Goal: Information Seeking & Learning: Learn about a topic

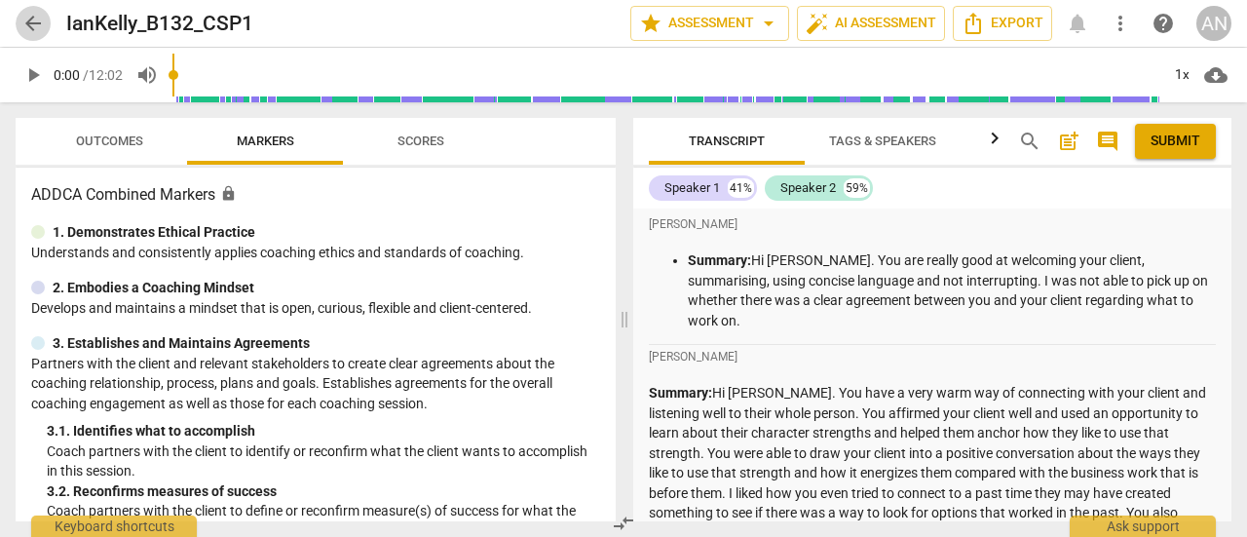
click at [33, 12] on span "arrow_back" at bounding box center [32, 23] width 23 height 23
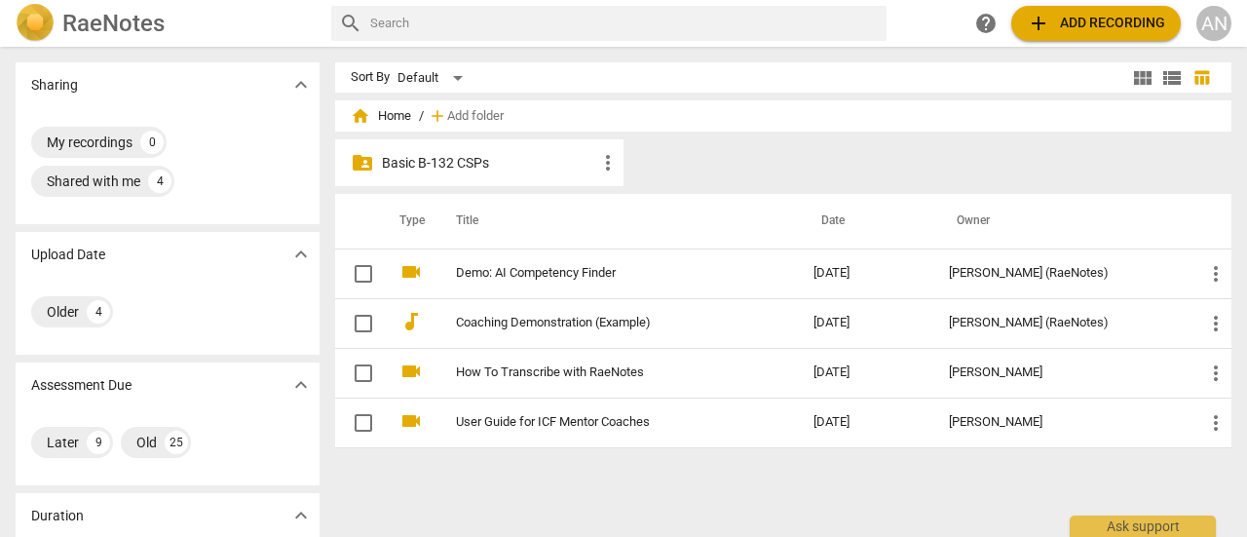
click at [461, 176] on div "folder_shared Basic B-132 CSPs more_vert" at bounding box center [479, 162] width 288 height 47
click at [460, 166] on p "Basic B-132 CSPs" at bounding box center [489, 163] width 214 height 20
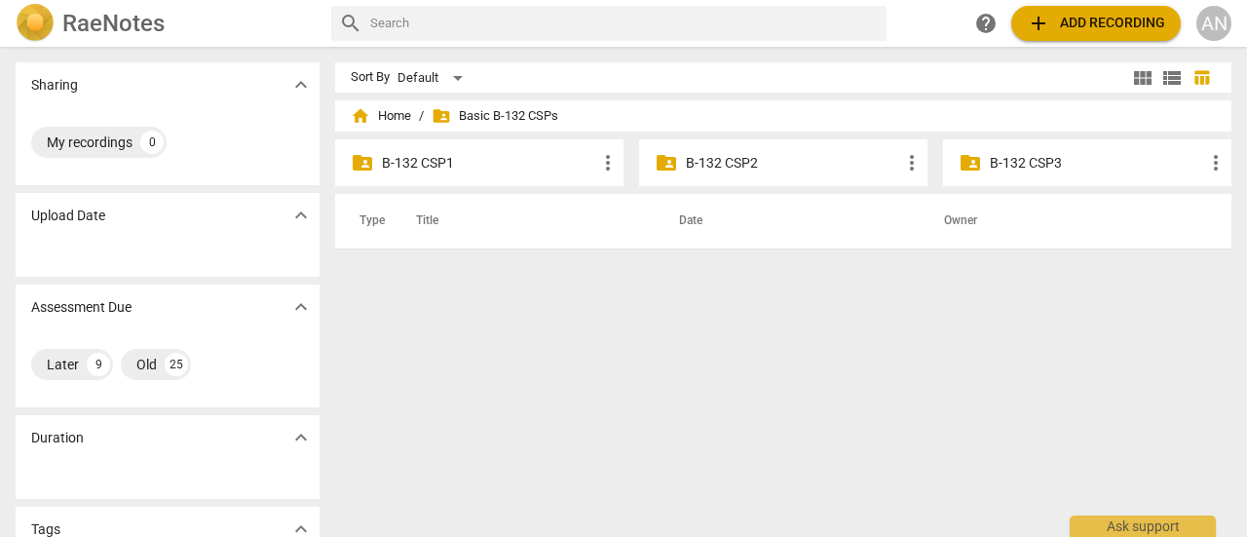
click at [723, 159] on p "B-132 CSP2" at bounding box center [793, 163] width 214 height 20
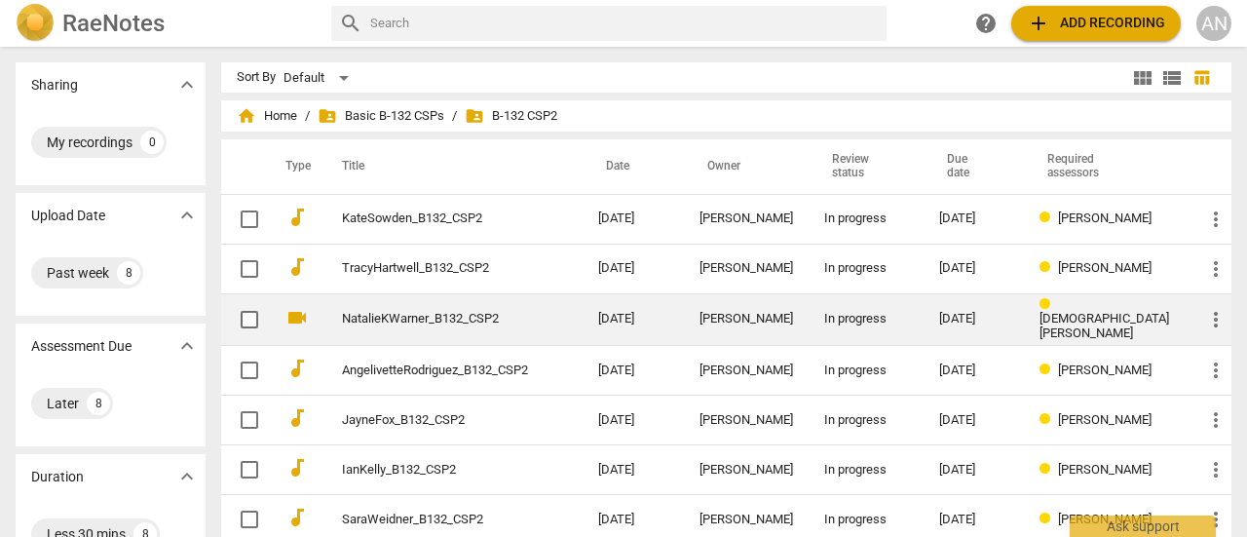
click at [441, 319] on link "NatalieKWarner_B132_CSP2" at bounding box center [435, 319] width 186 height 15
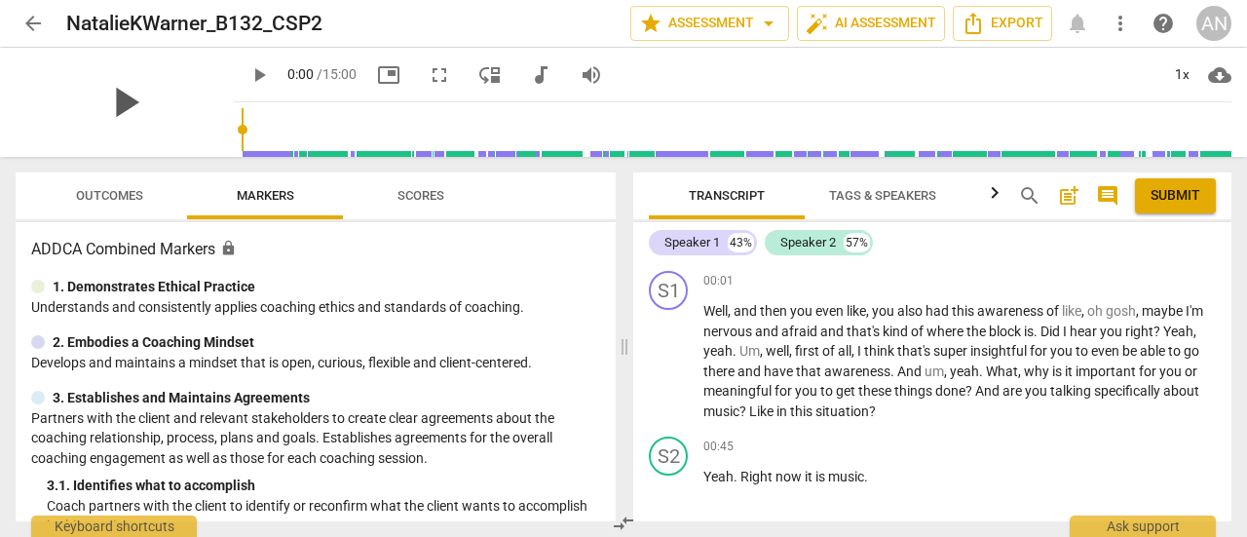
click at [99, 100] on span "play_arrow" at bounding box center [124, 102] width 51 height 51
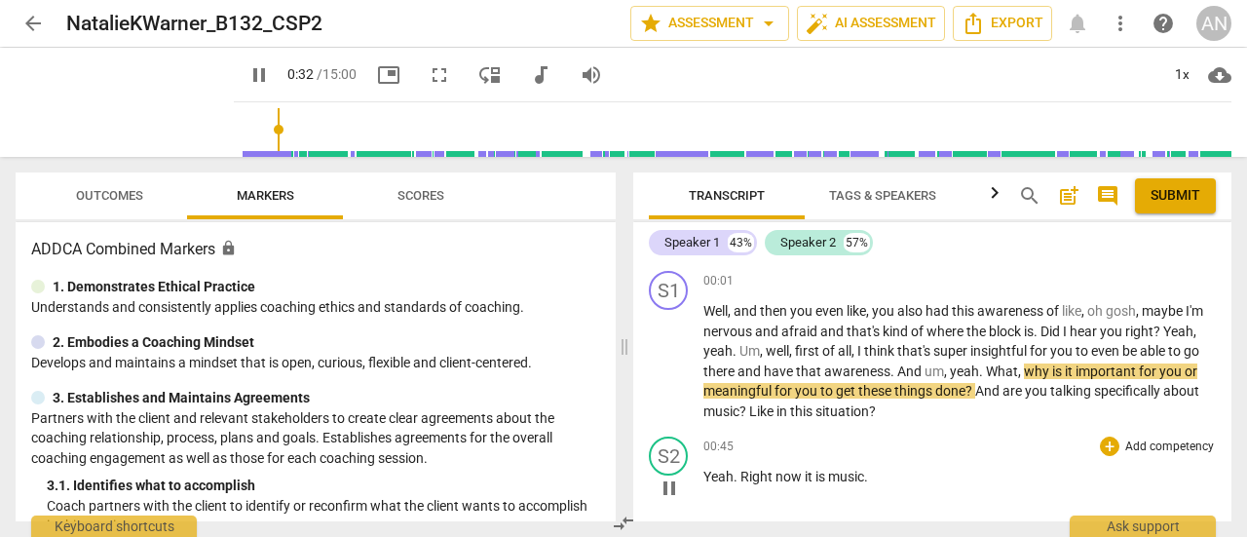
click at [826, 442] on div "00:45 + Add competency keyboard_arrow_right" at bounding box center [959, 445] width 512 height 19
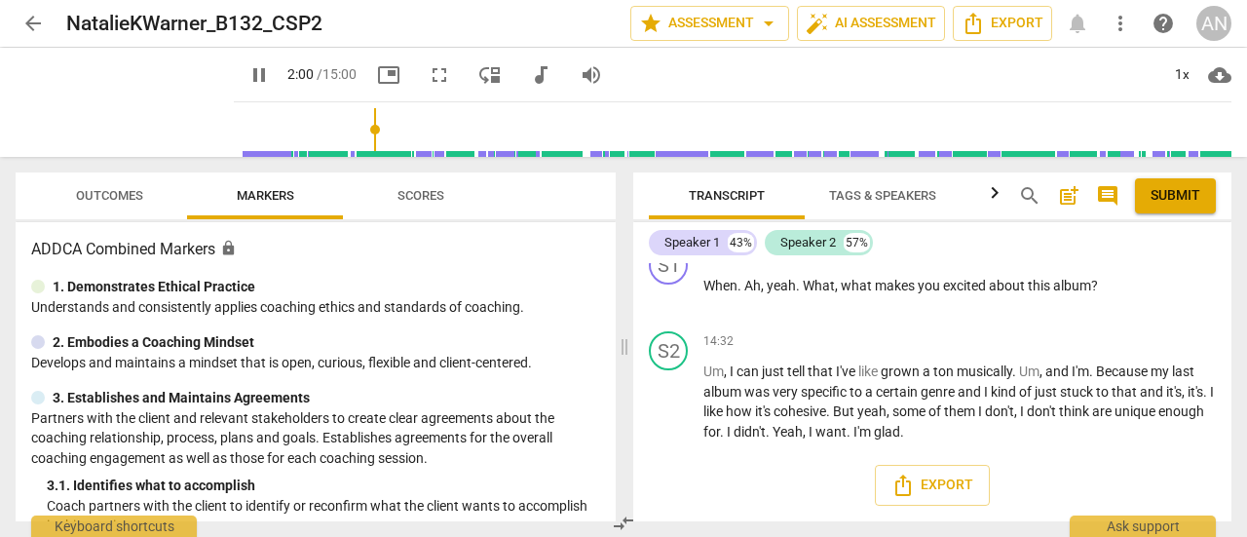
scroll to position [6217, 0]
type input "129"
click at [38, 24] on span "arrow_back" at bounding box center [32, 23] width 23 height 23
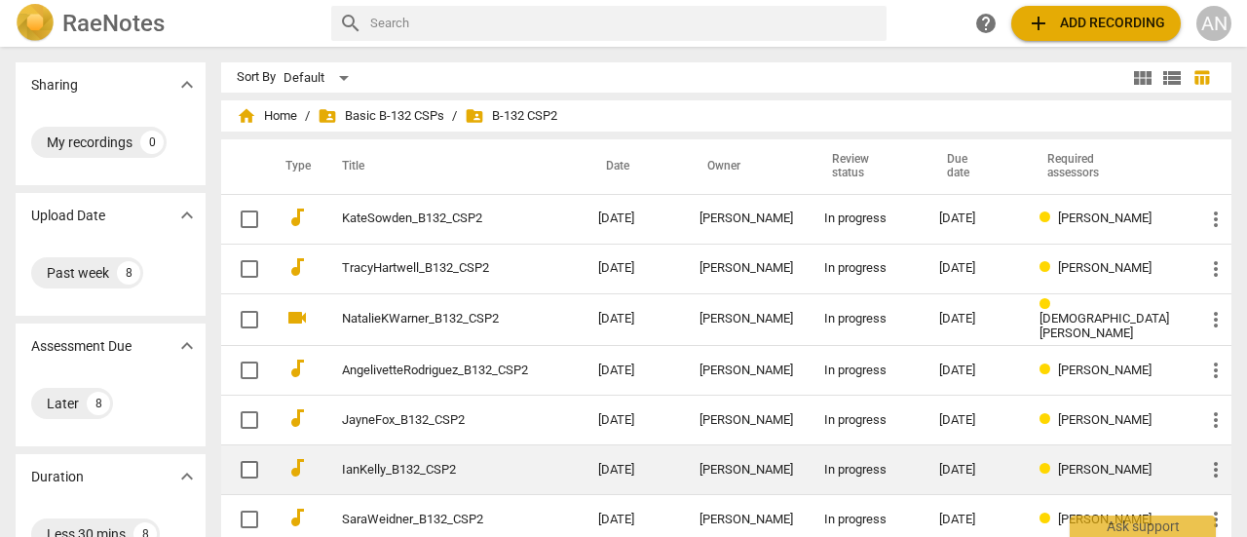
click at [459, 468] on link "IanKelly_B132_CSP2" at bounding box center [435, 470] width 186 height 15
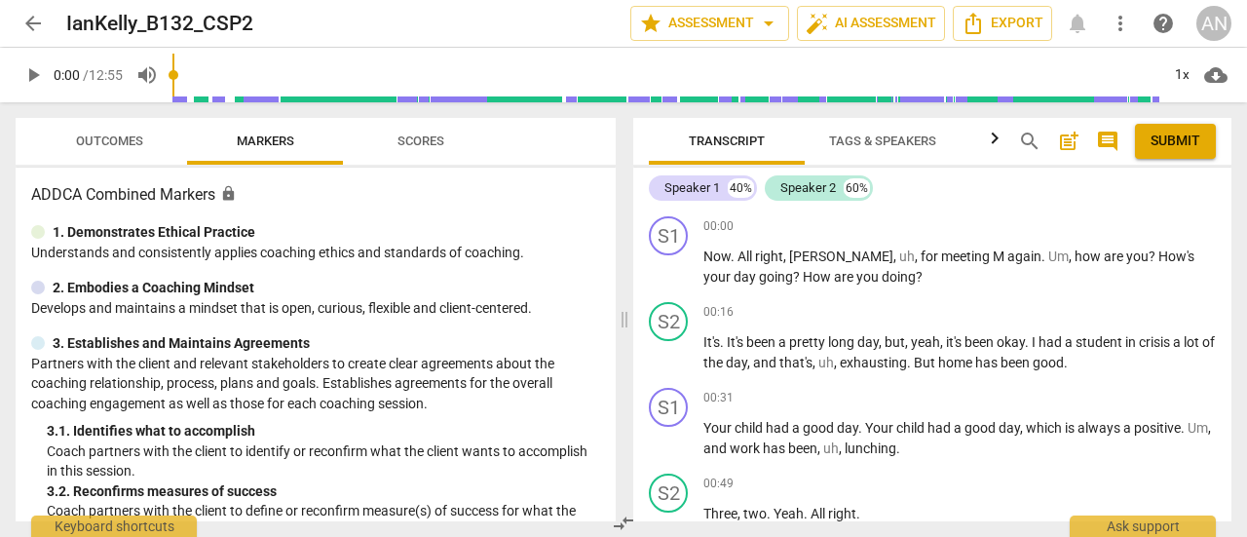
click at [26, 71] on span "play_arrow" at bounding box center [32, 74] width 23 height 23
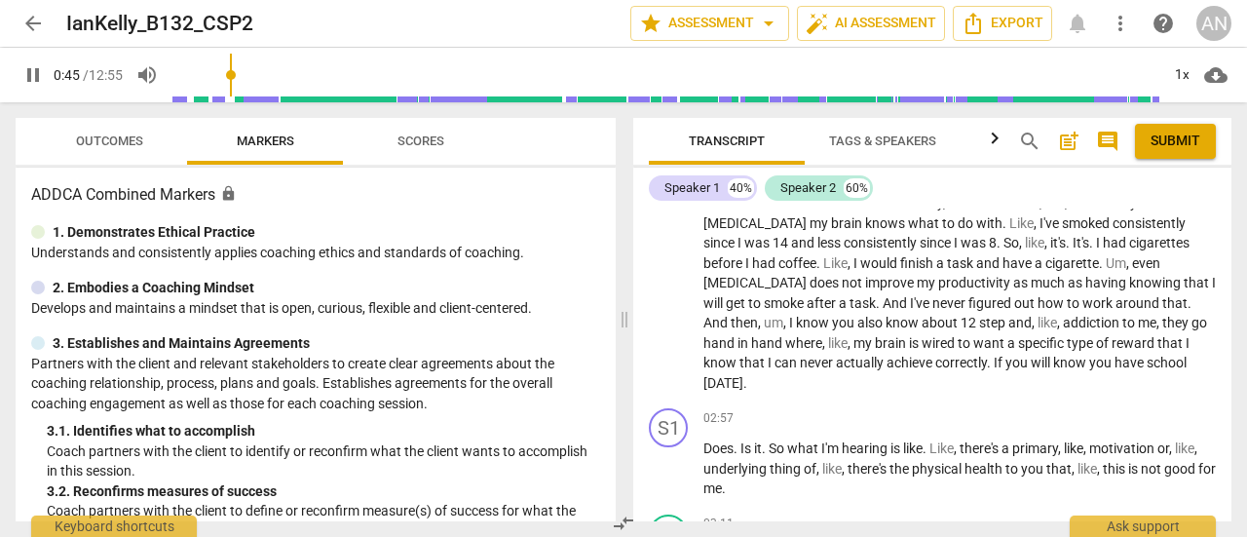
scroll to position [779, 0]
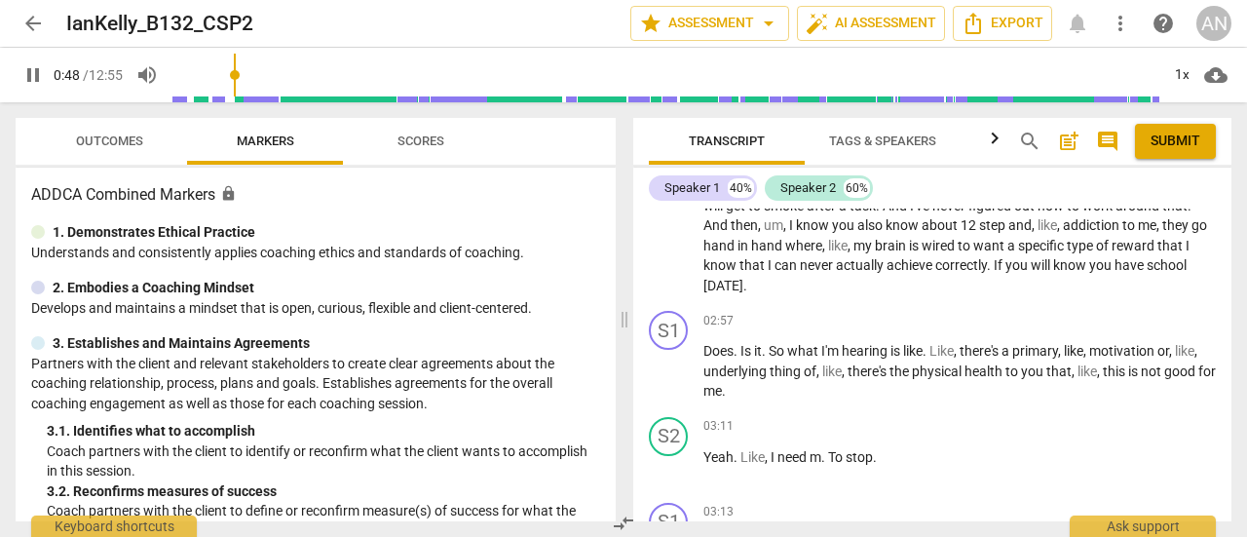
type input "49"
click at [27, 19] on span "arrow_back" at bounding box center [32, 23] width 23 height 23
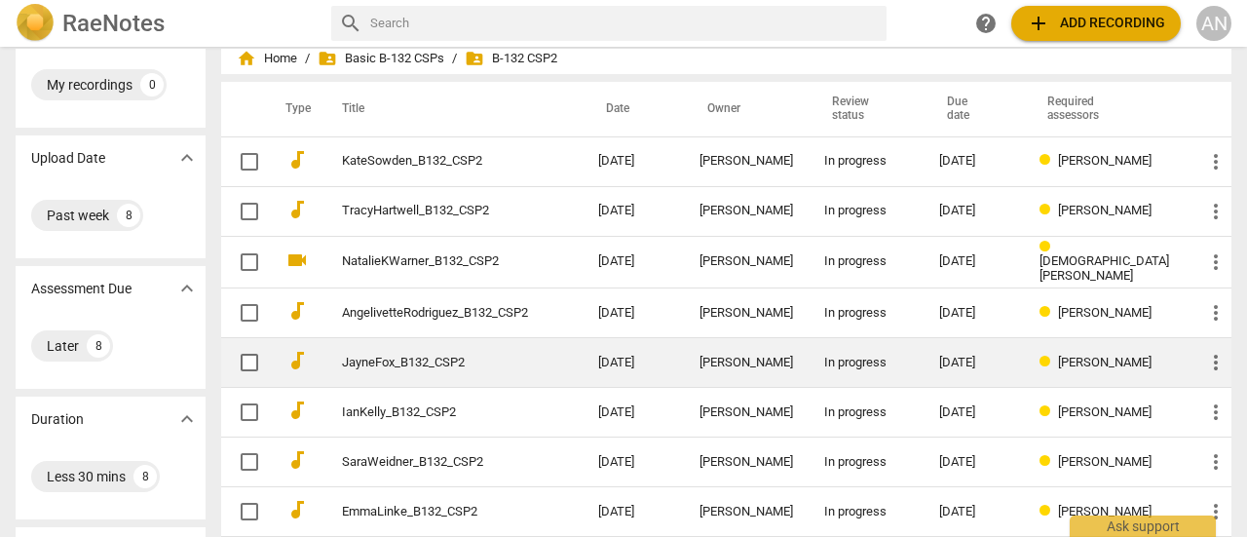
scroll to position [97, 0]
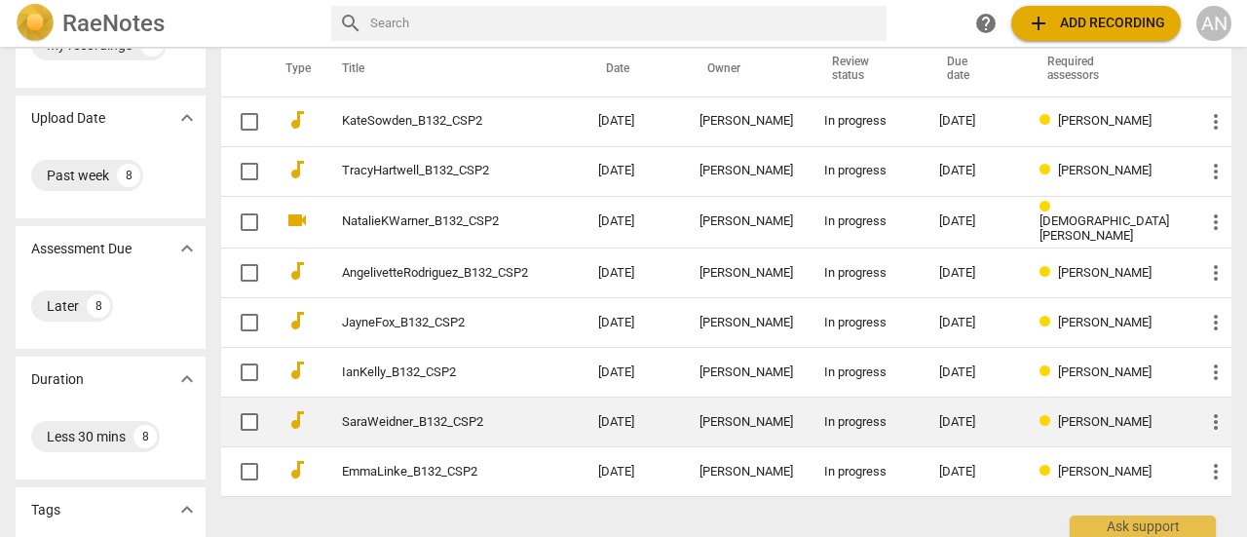
click at [479, 421] on link "SaraWeidner_B132_CSP2" at bounding box center [435, 422] width 186 height 15
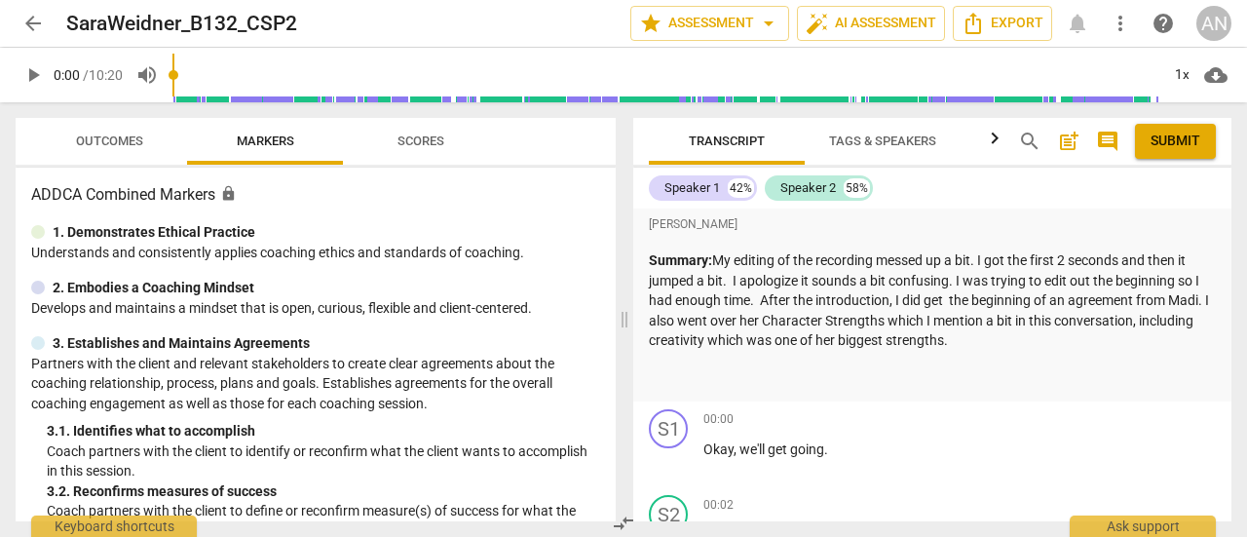
click at [43, 14] on span "arrow_back" at bounding box center [32, 23] width 23 height 23
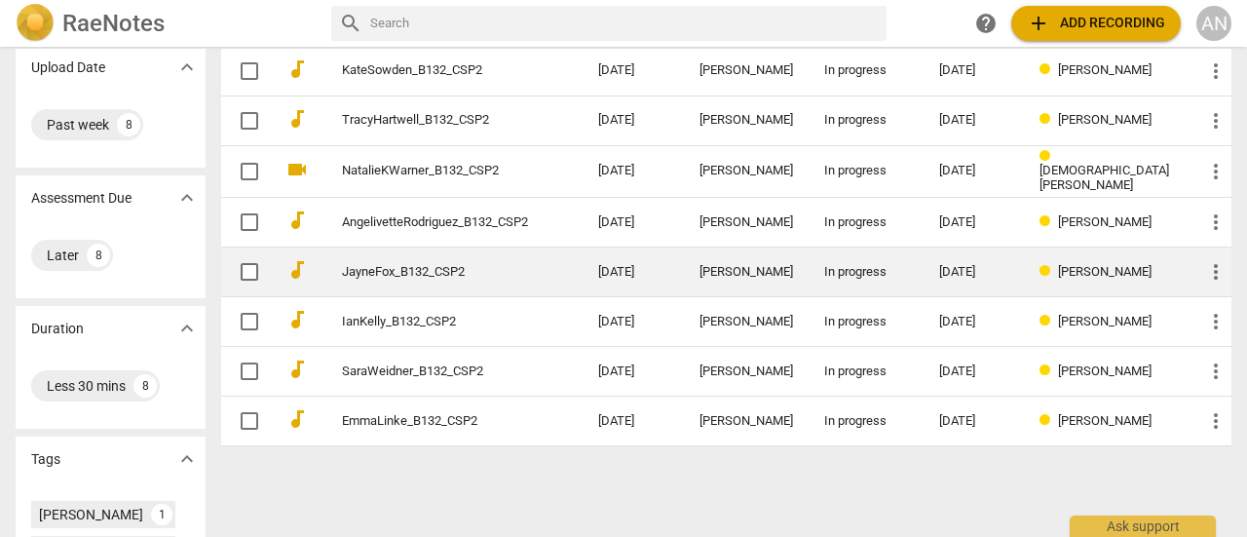
scroll to position [195, 0]
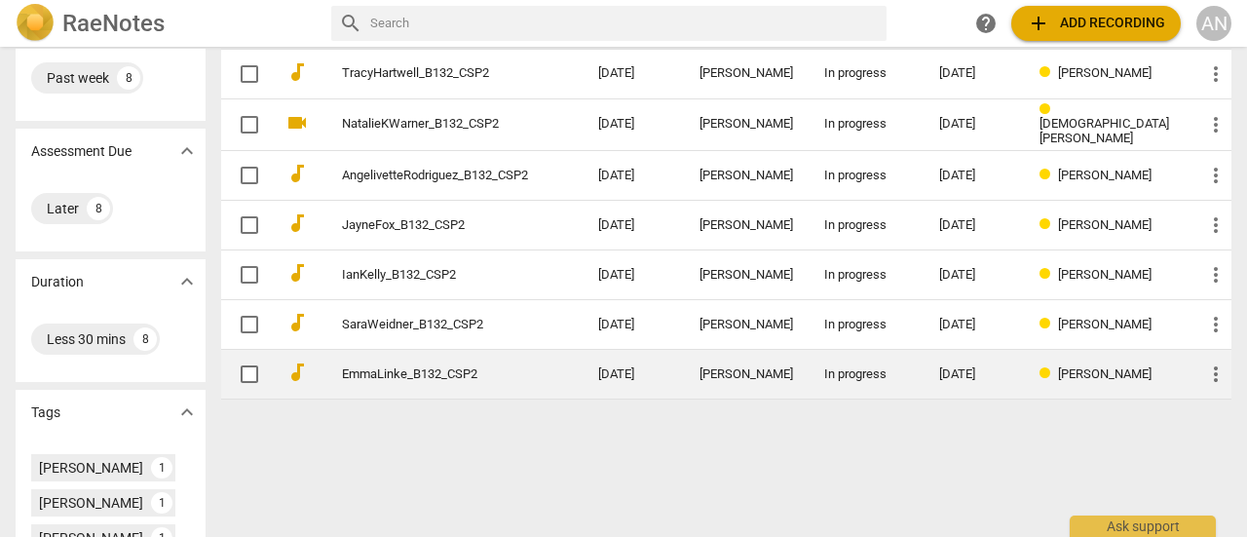
click at [403, 373] on link "EmmaLinke_B132_CSP2" at bounding box center [435, 374] width 186 height 15
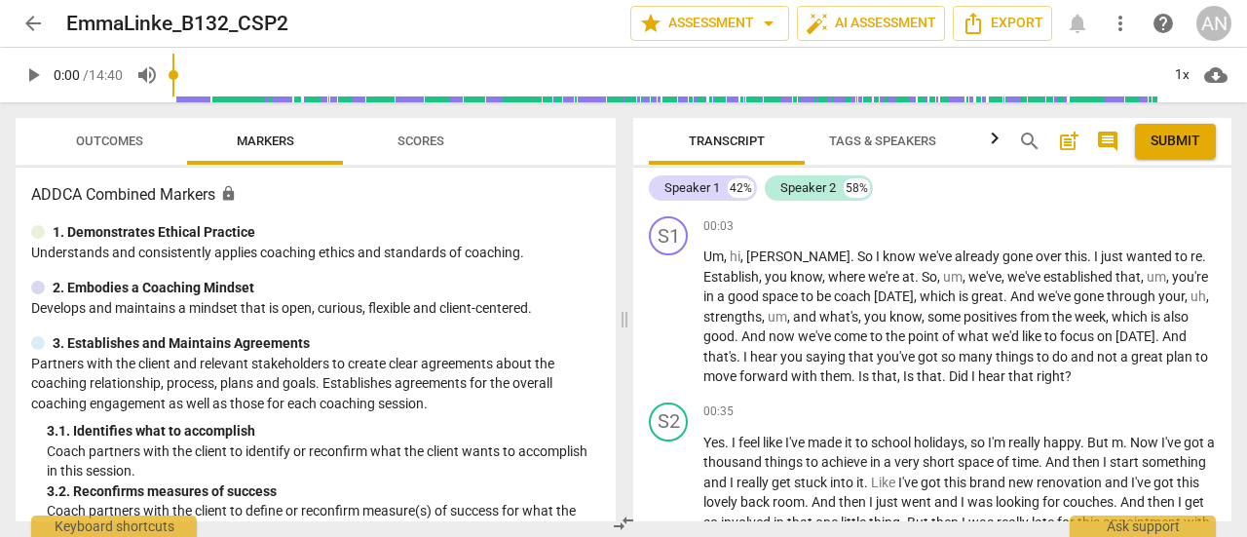
click at [36, 68] on span "play_arrow" at bounding box center [32, 74] width 23 height 23
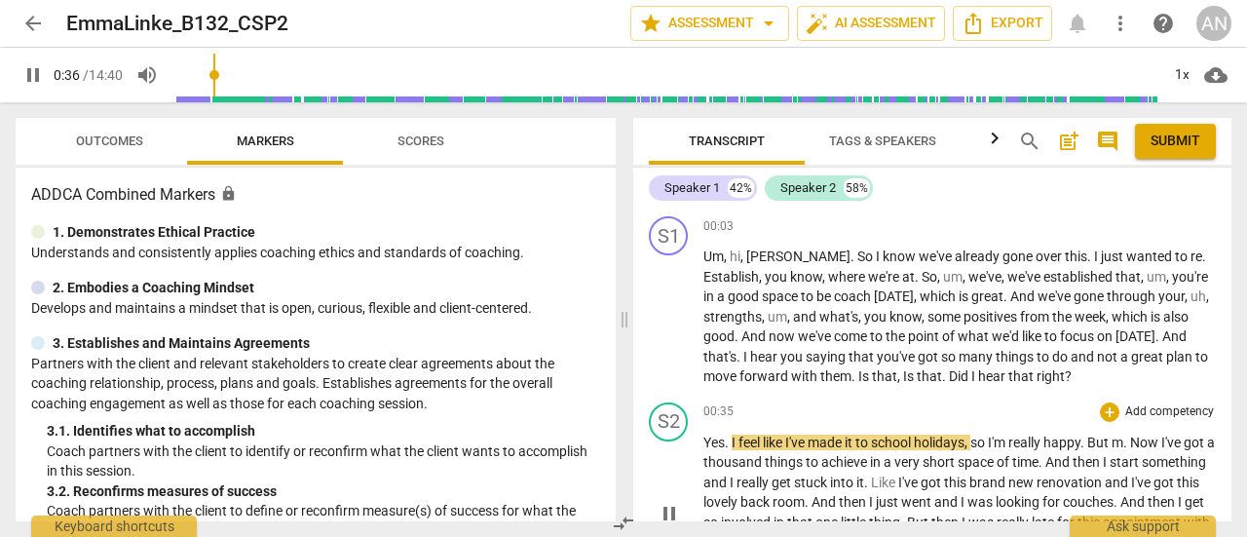
scroll to position [97, 0]
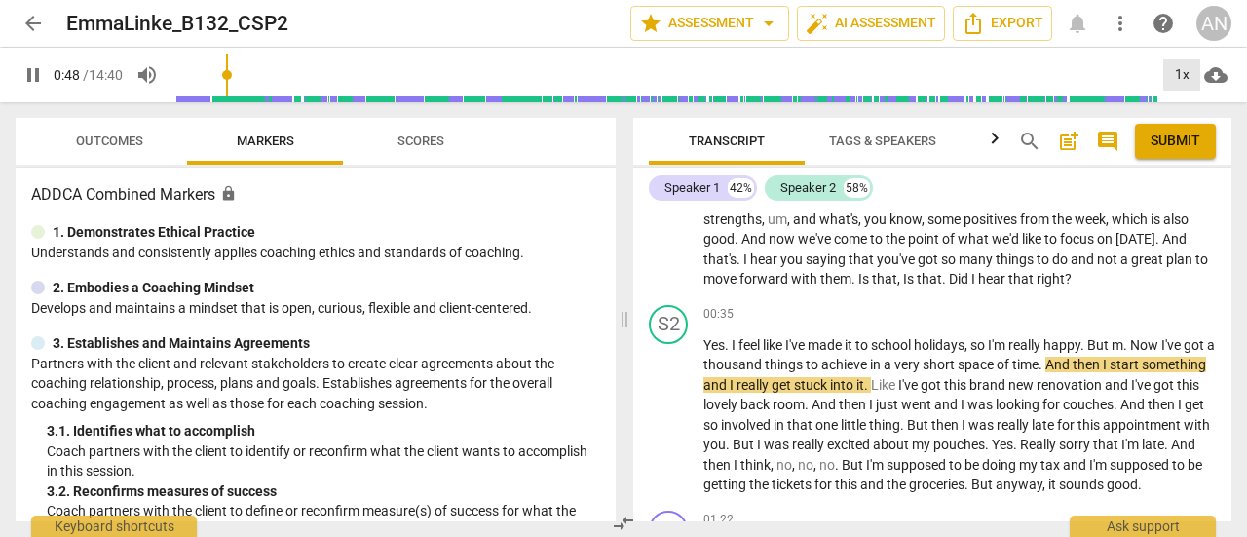
click at [1195, 62] on div "1x" at bounding box center [1181, 74] width 37 height 31
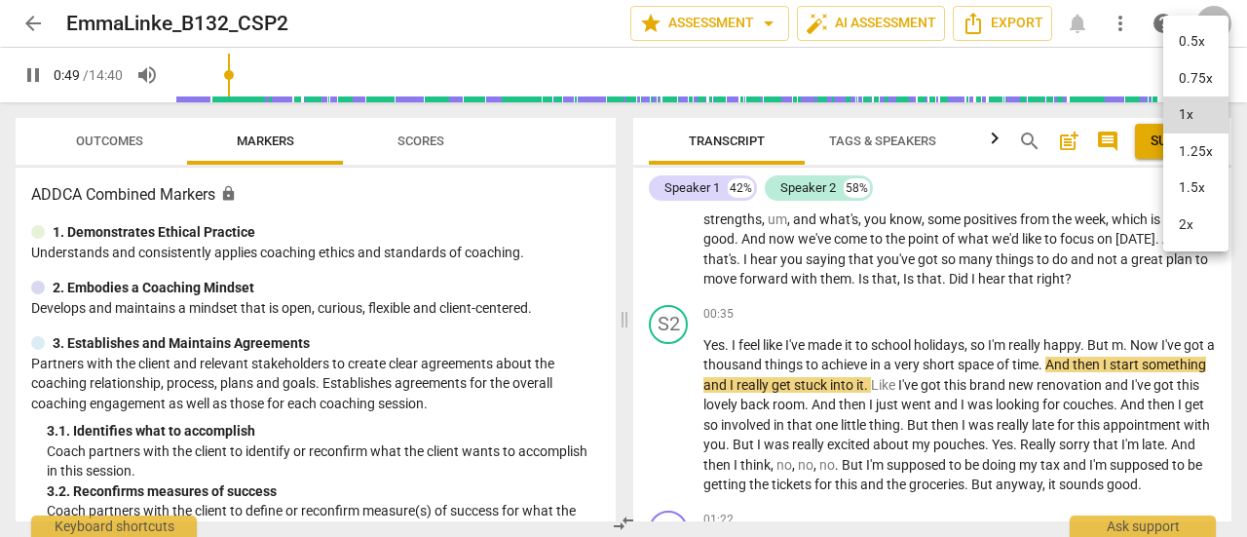
click at [1175, 161] on li "1.25x" at bounding box center [1195, 151] width 65 height 37
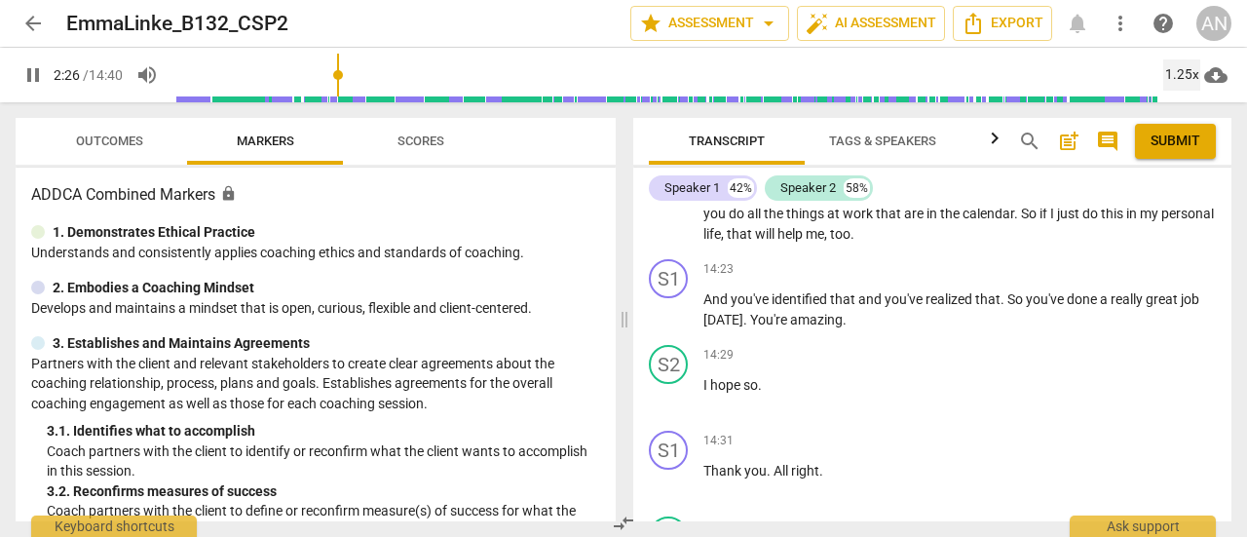
scroll to position [9423, 0]
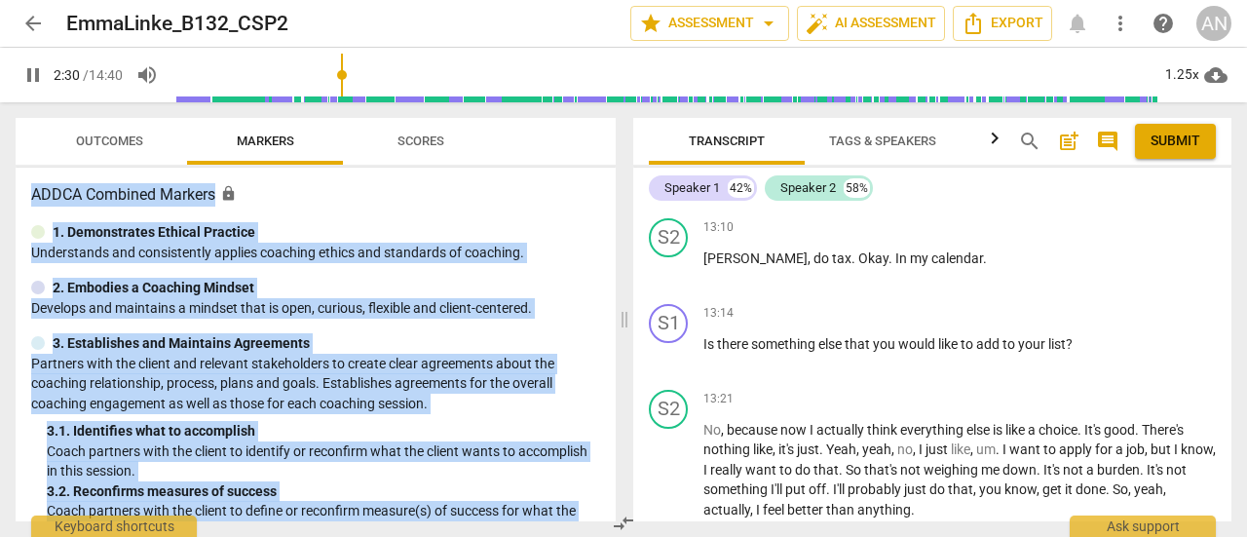
drag, startPoint x: 1231, startPoint y: 483, endPoint x: 1205, endPoint y: 48, distance: 436.2
click at [1205, 48] on div "arrow_back EmmaLinke_B132_CSP2 edit star Assessment arrow_drop_down auto_fix_hi…" at bounding box center [623, 268] width 1247 height 537
type input "152"
click at [25, 22] on span "arrow_back" at bounding box center [32, 23] width 23 height 23
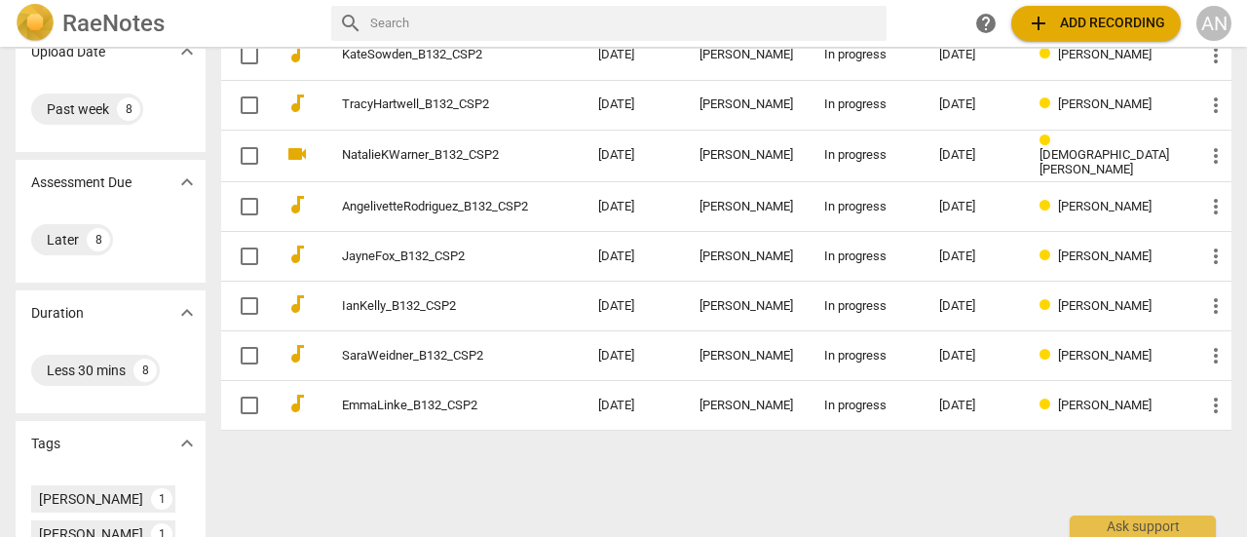
scroll to position [195, 0]
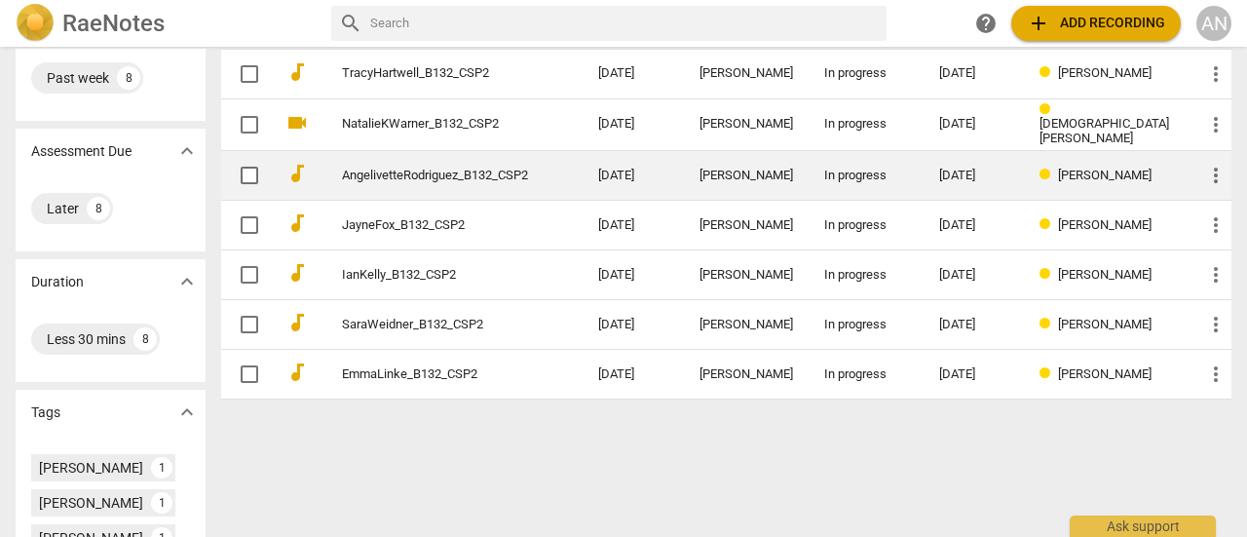
click at [471, 169] on link "AngelivetteRodriguez_B132_CSP2" at bounding box center [435, 176] width 186 height 15
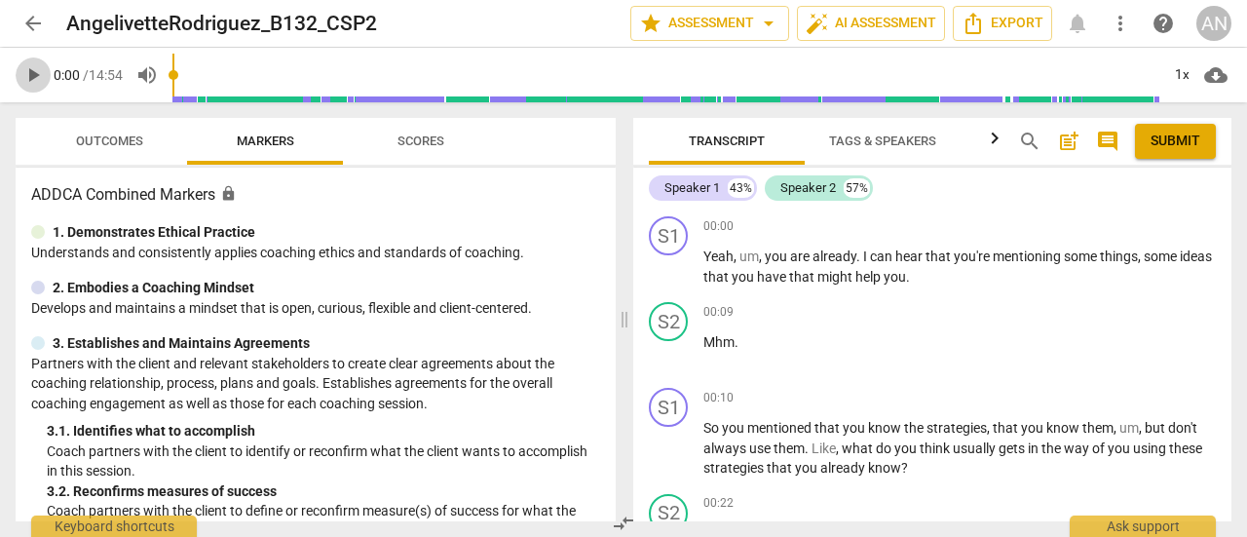
click at [31, 74] on span "play_arrow" at bounding box center [32, 74] width 23 height 23
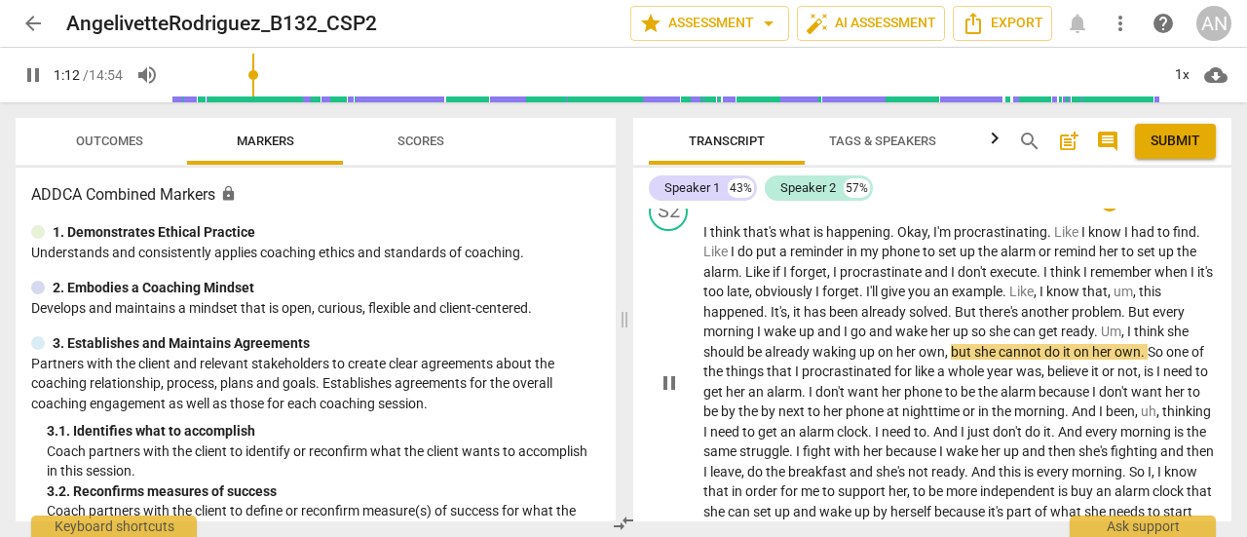
scroll to position [682, 0]
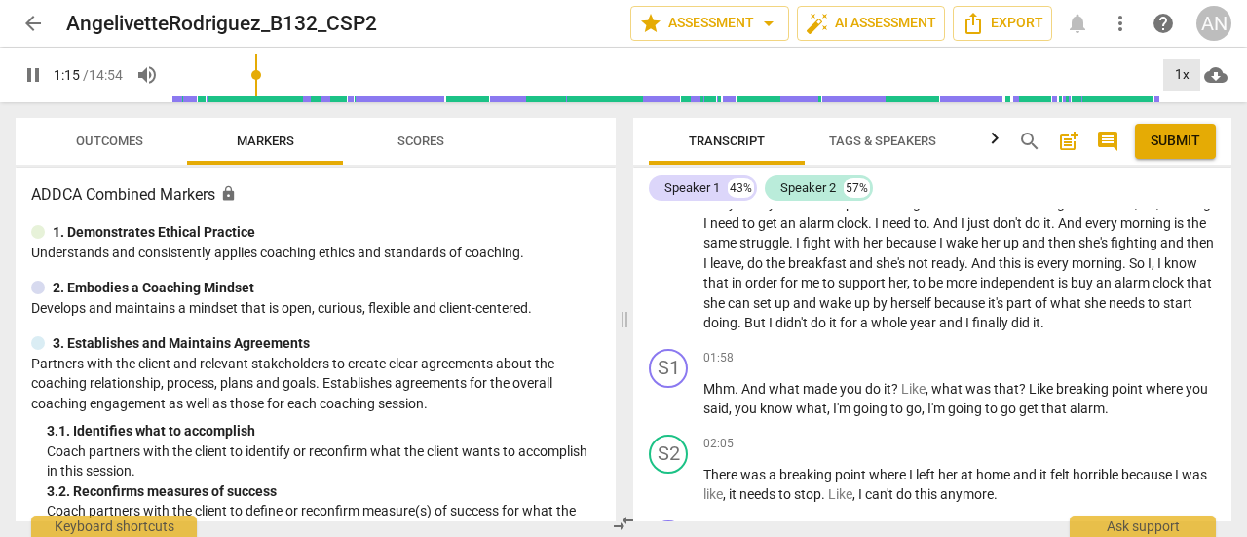
click at [1184, 71] on div "1x" at bounding box center [1181, 74] width 37 height 31
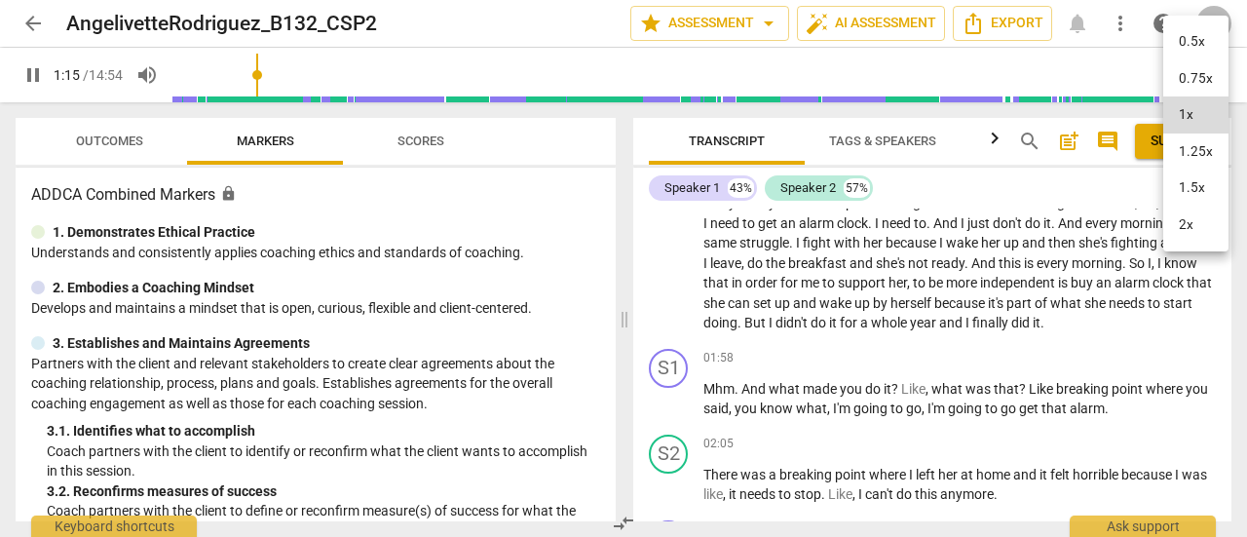
click at [1188, 160] on li "1.25x" at bounding box center [1195, 151] width 65 height 37
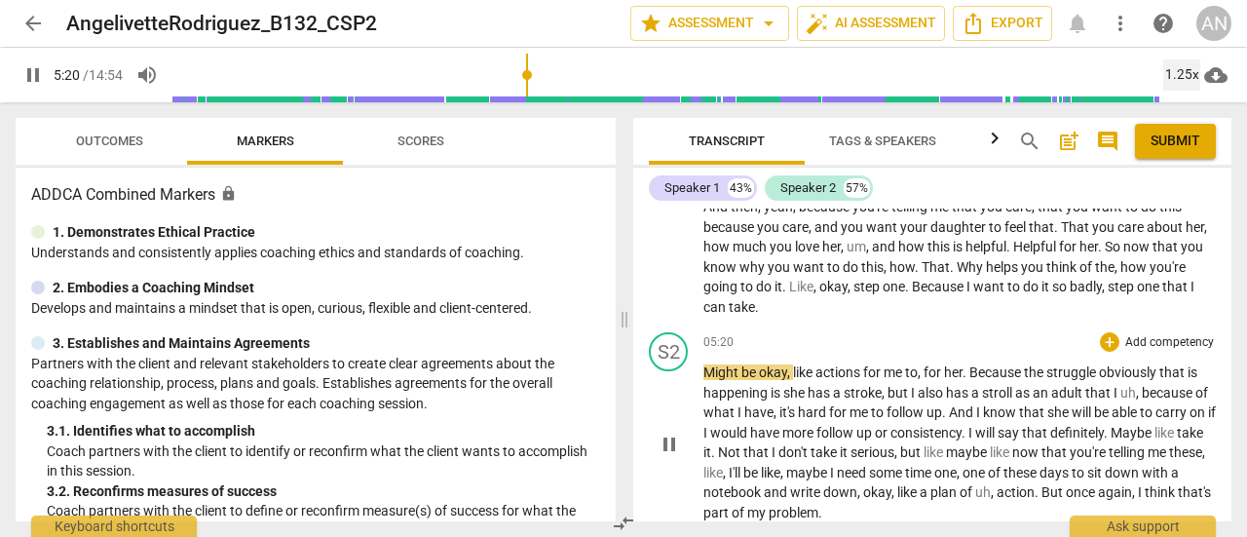
scroll to position [1948, 0]
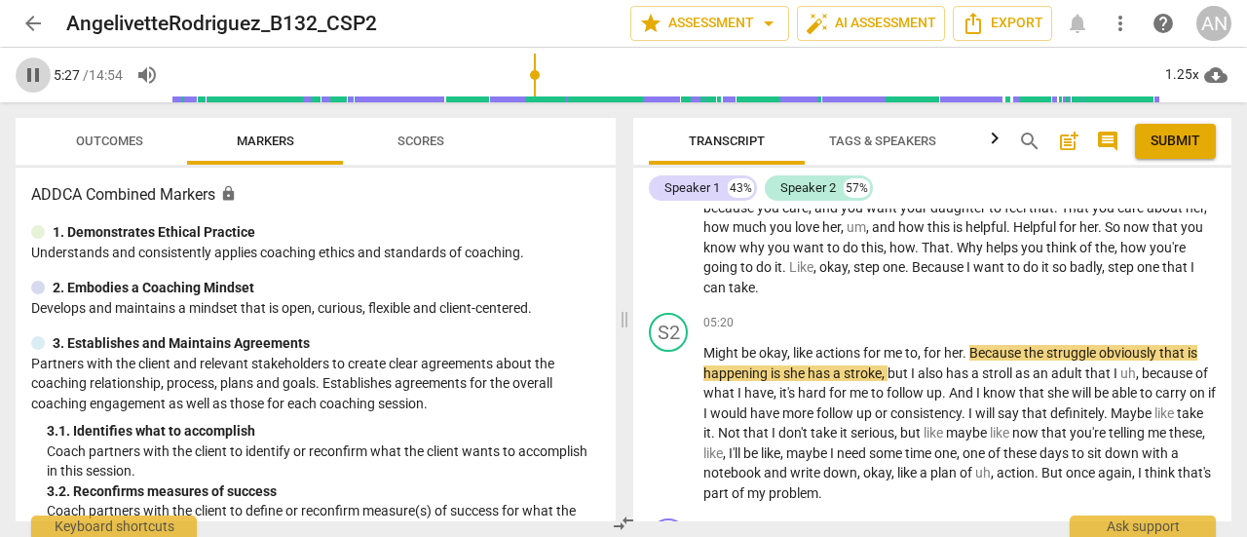
click at [29, 75] on span "pause" at bounding box center [32, 74] width 23 height 23
type input "328"
